Goal: Information Seeking & Learning: Learn about a topic

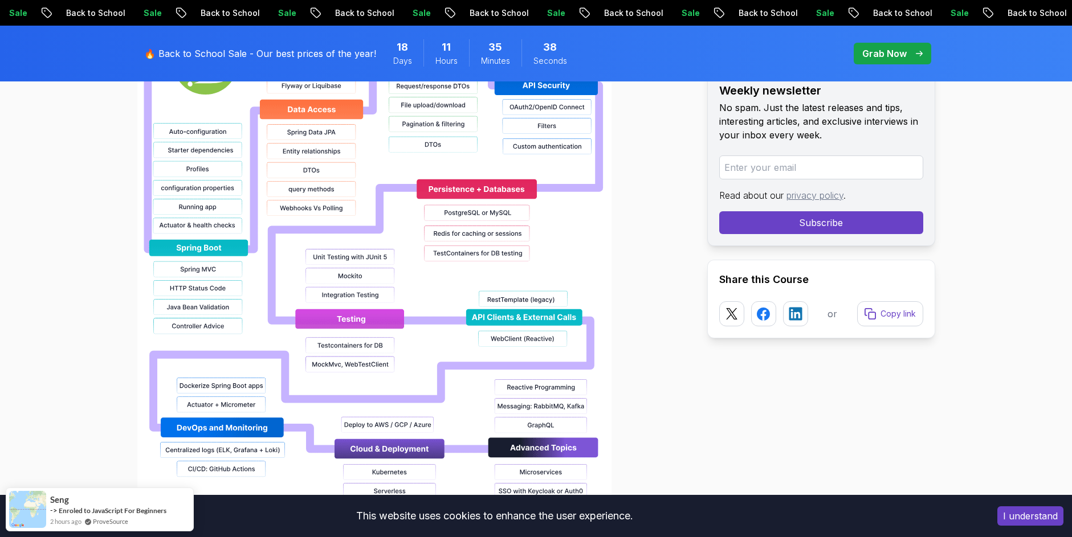
scroll to position [1744, 0]
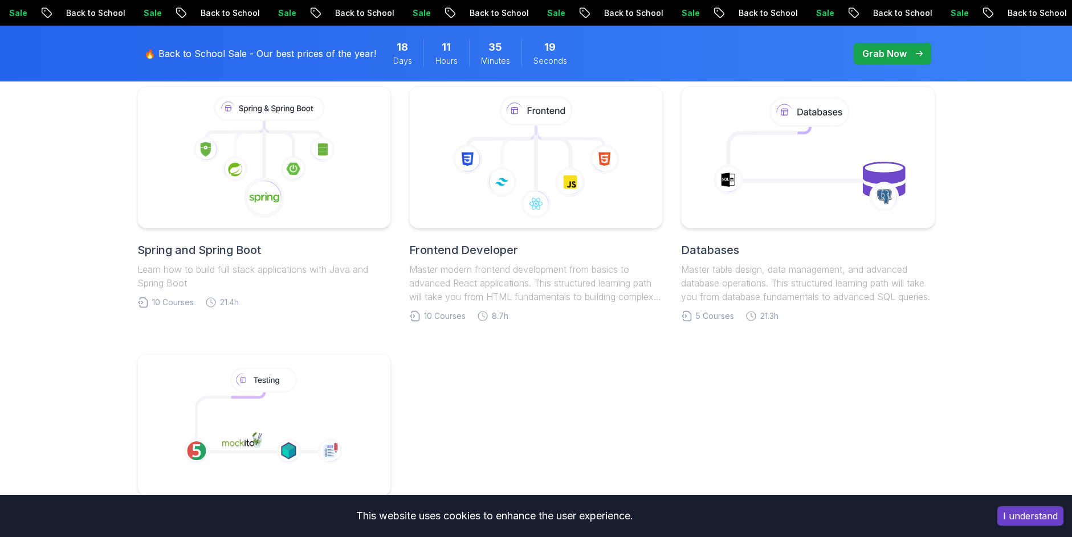
scroll to position [513, 0]
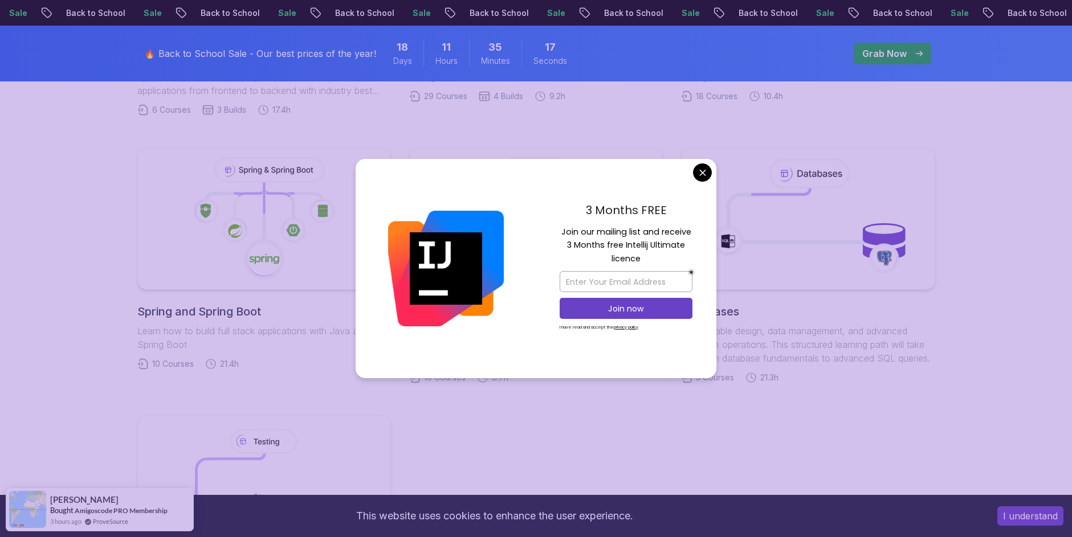
click at [479, 206] on div at bounding box center [446, 269] width 181 height 220
click at [704, 176] on body "Sale Back to School Sale Back to School Sale Back to School Sale Back to School…" at bounding box center [536, 374] width 1072 height 1774
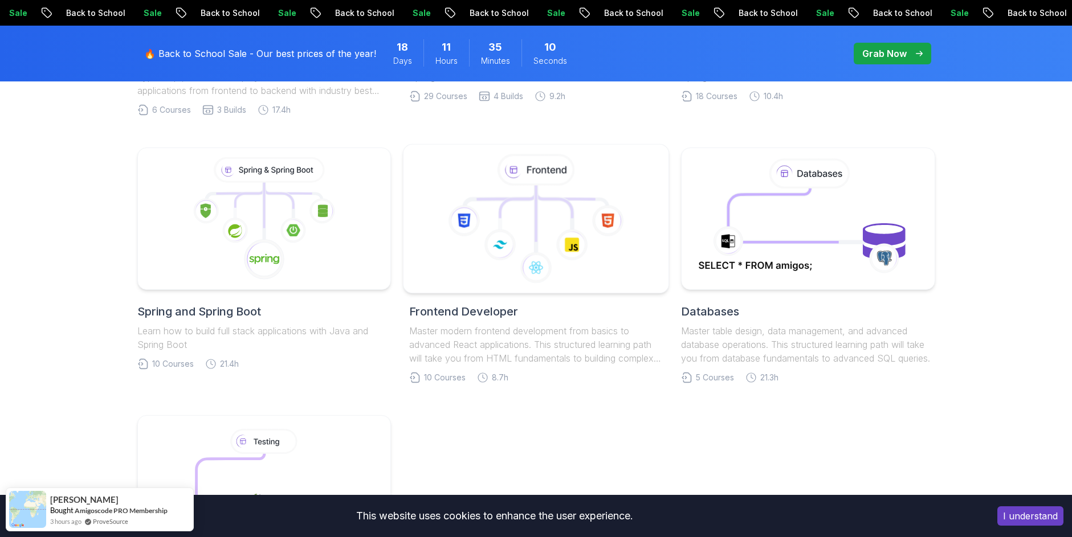
click at [520, 203] on icon at bounding box center [518, 206] width 36 height 26
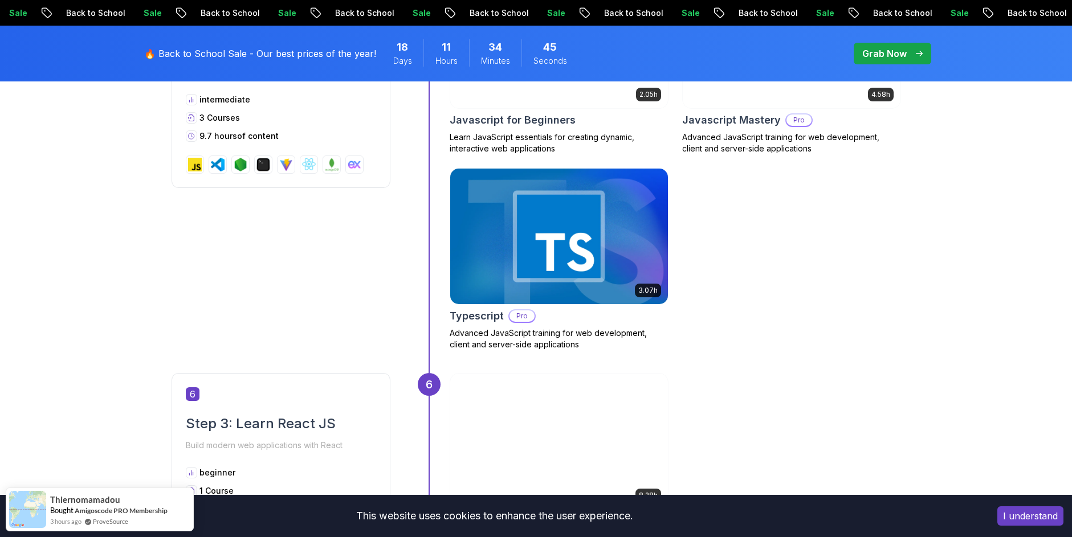
scroll to position [1436, 0]
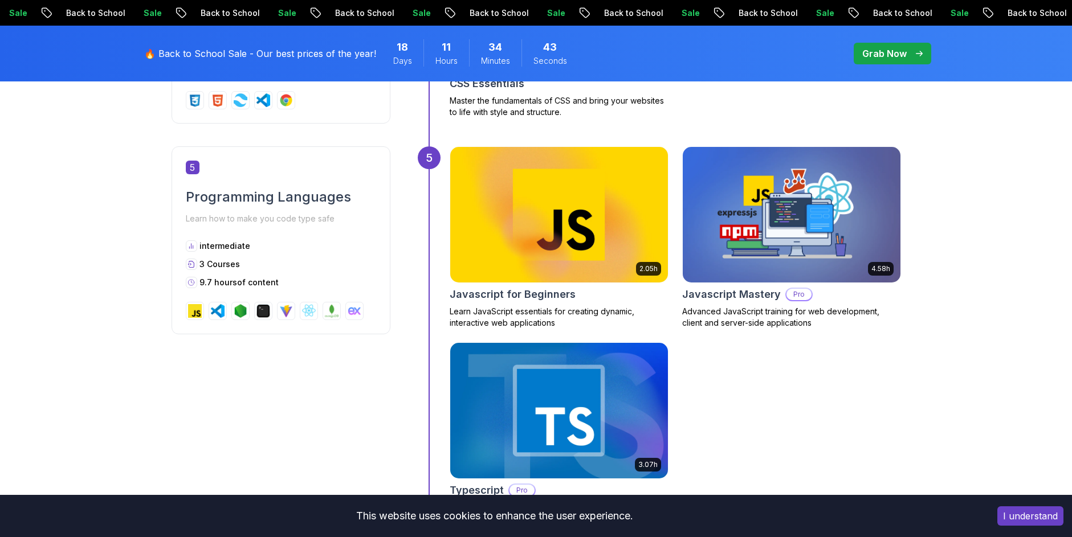
click at [773, 215] on img at bounding box center [791, 215] width 229 height 142
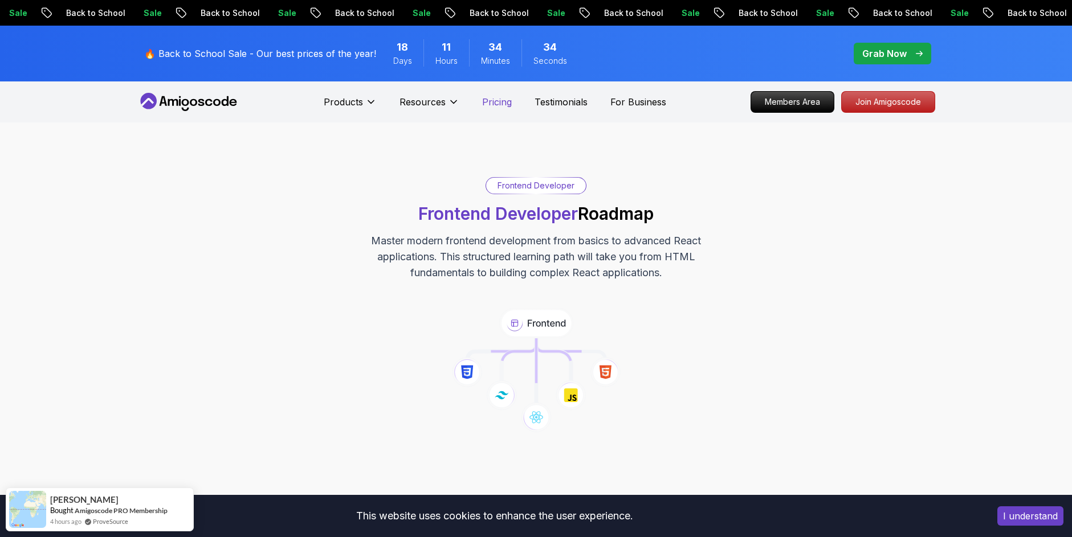
click at [494, 97] on p "Pricing" at bounding box center [497, 102] width 30 height 14
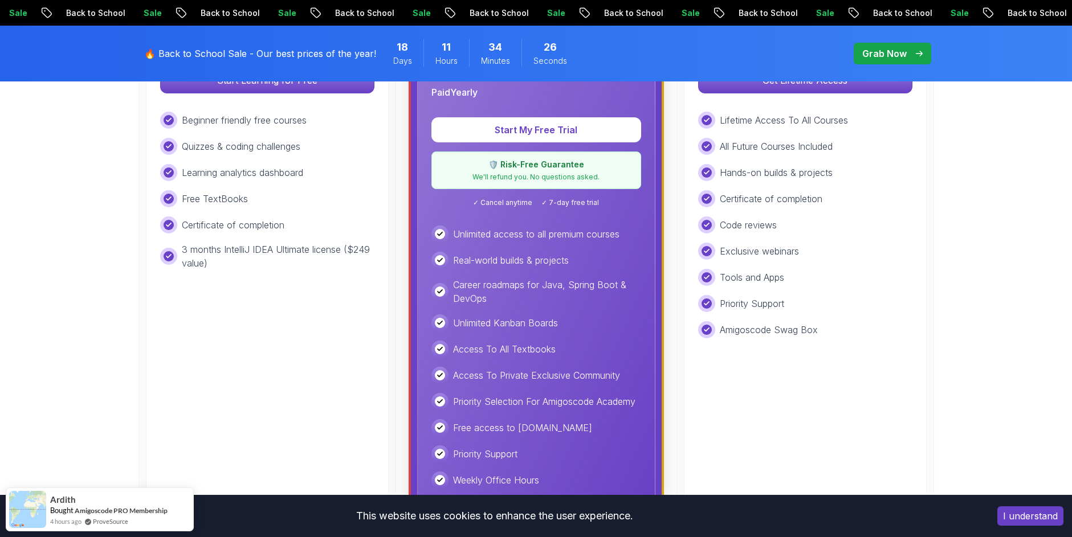
scroll to position [513, 0]
